Goal: Task Accomplishment & Management: Use online tool/utility

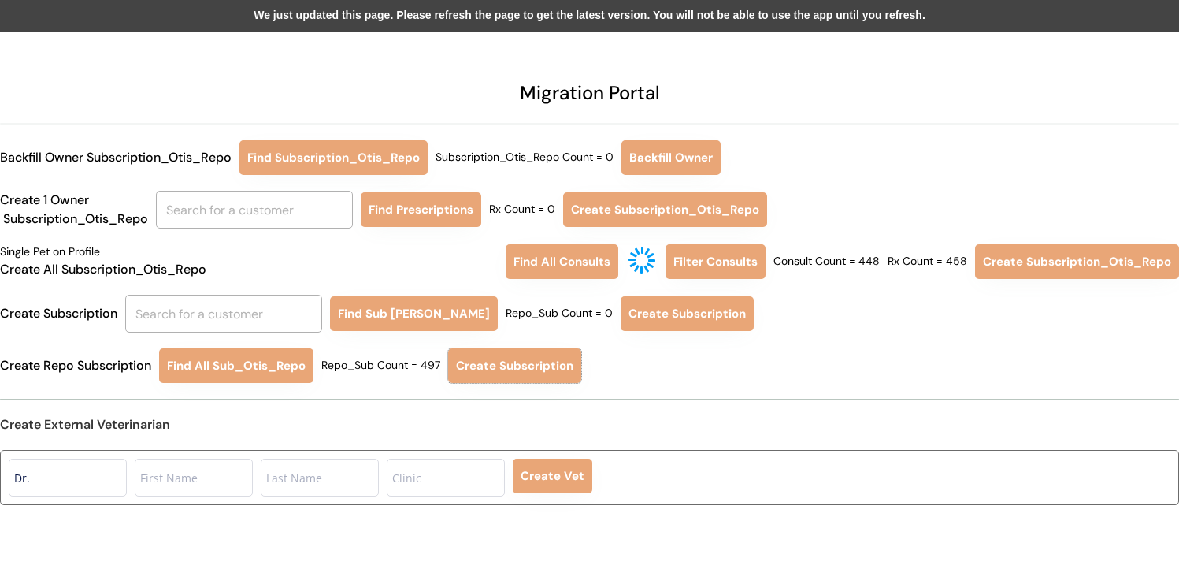
click at [399, 13] on div "We just updated this page. Please refresh the page to get the latest version. Y…" at bounding box center [589, 16] width 1179 height 32
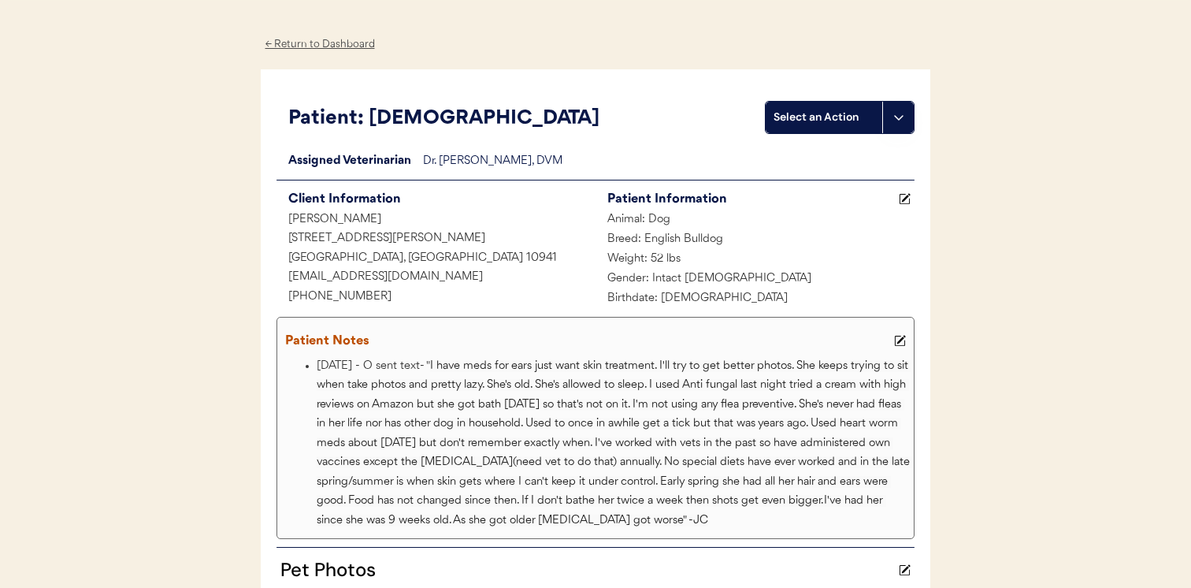
scroll to position [72, 0]
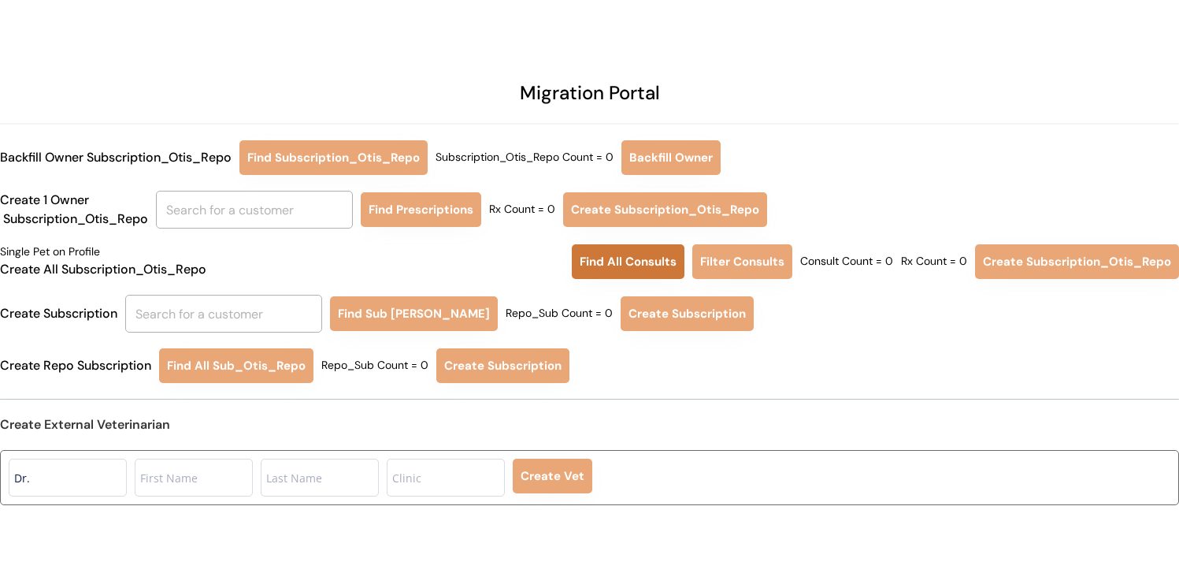
click at [636, 267] on button "Find All Consults" at bounding box center [628, 261] width 113 height 35
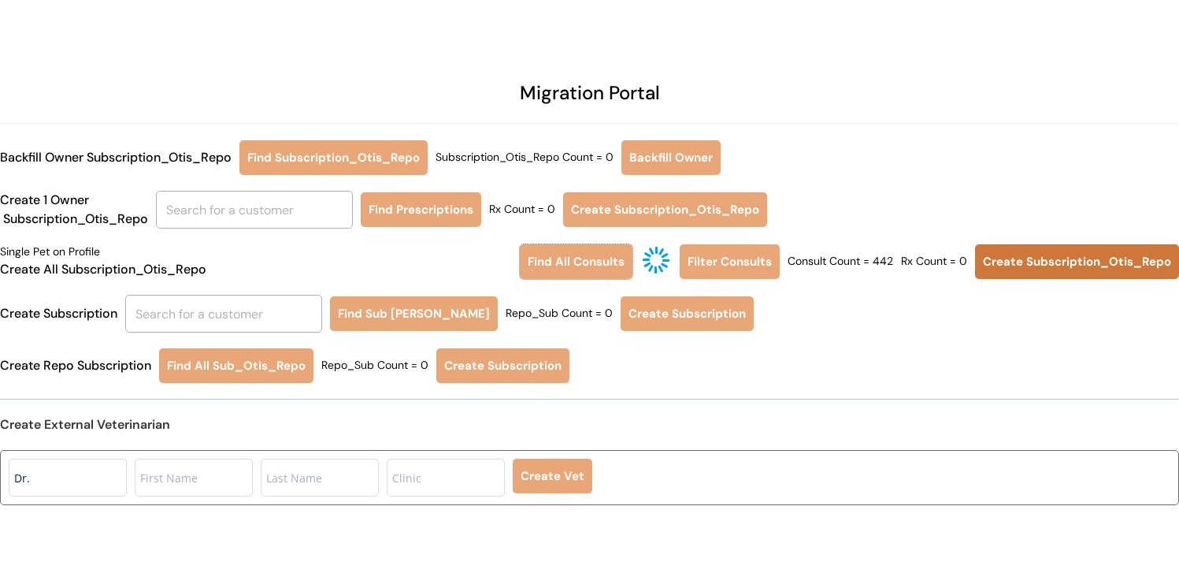
click at [1045, 267] on button "Create Subscription_Otis_Repo" at bounding box center [1077, 261] width 204 height 35
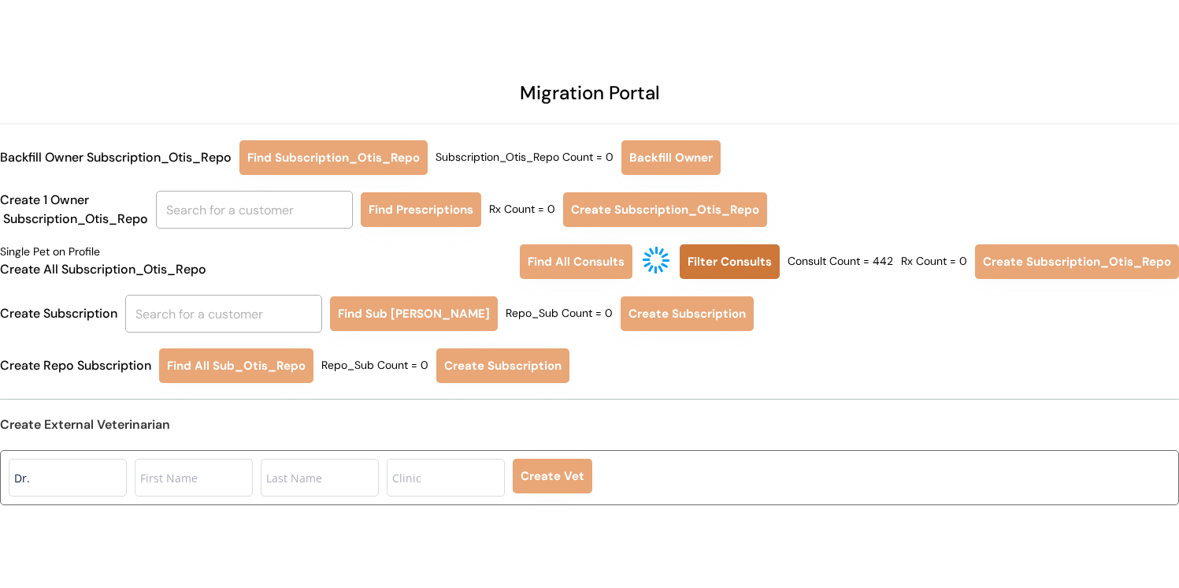
click at [746, 272] on button "Filter Consults" at bounding box center [730, 261] width 100 height 35
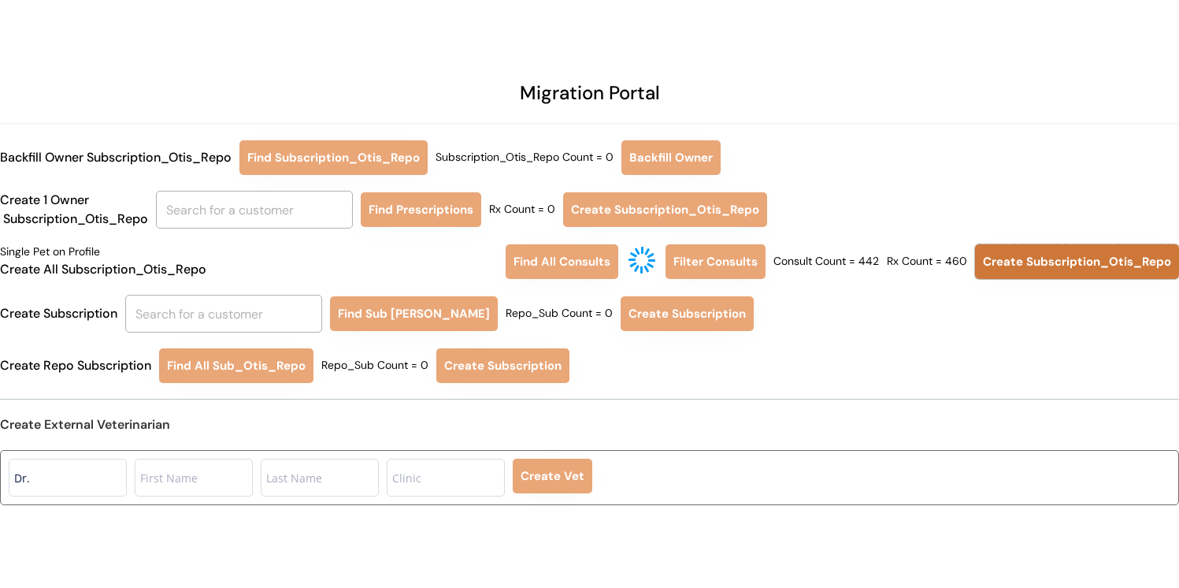
click at [1038, 269] on button "Create Subscription_Otis_Repo" at bounding box center [1077, 261] width 204 height 35
click at [822, 180] on div "Migration Portal Backfill Owner Subscription_Otis_Repo Find Subscription_Otis_R…" at bounding box center [589, 302] width 1179 height 604
